Goal: Navigation & Orientation: Find specific page/section

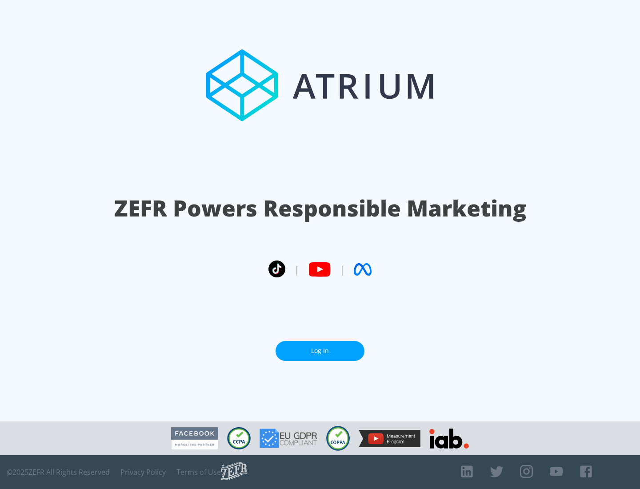
click at [320, 351] on link "Log In" at bounding box center [319, 351] width 89 height 20
